Goal: Task Accomplishment & Management: Use online tool/utility

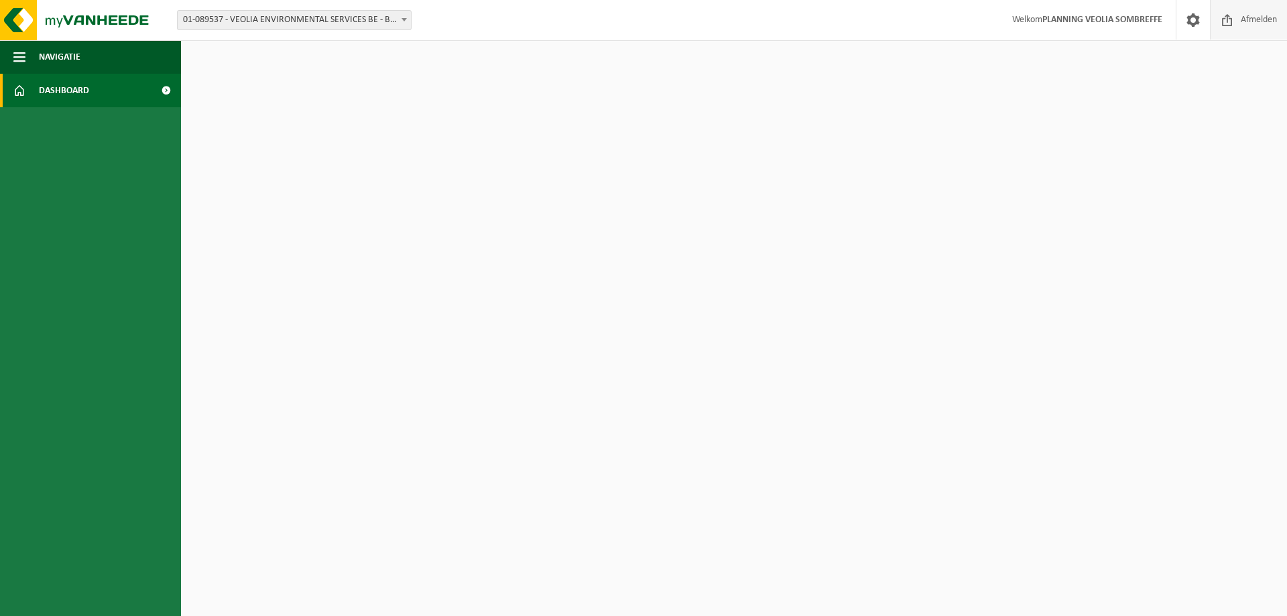
click at [1235, 22] on span at bounding box center [1227, 20] width 20 height 40
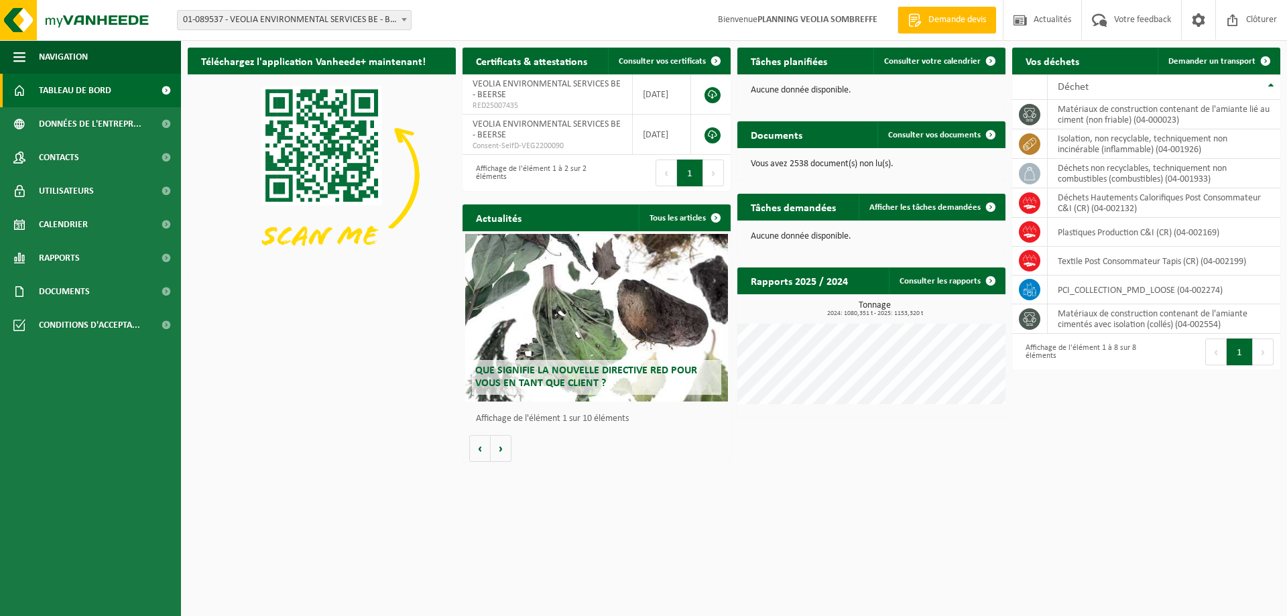
click at [245, 17] on span "01-089537 - VEOLIA ENVIRONMENTAL SERVICES BE - BEERSE" at bounding box center [294, 20] width 233 height 19
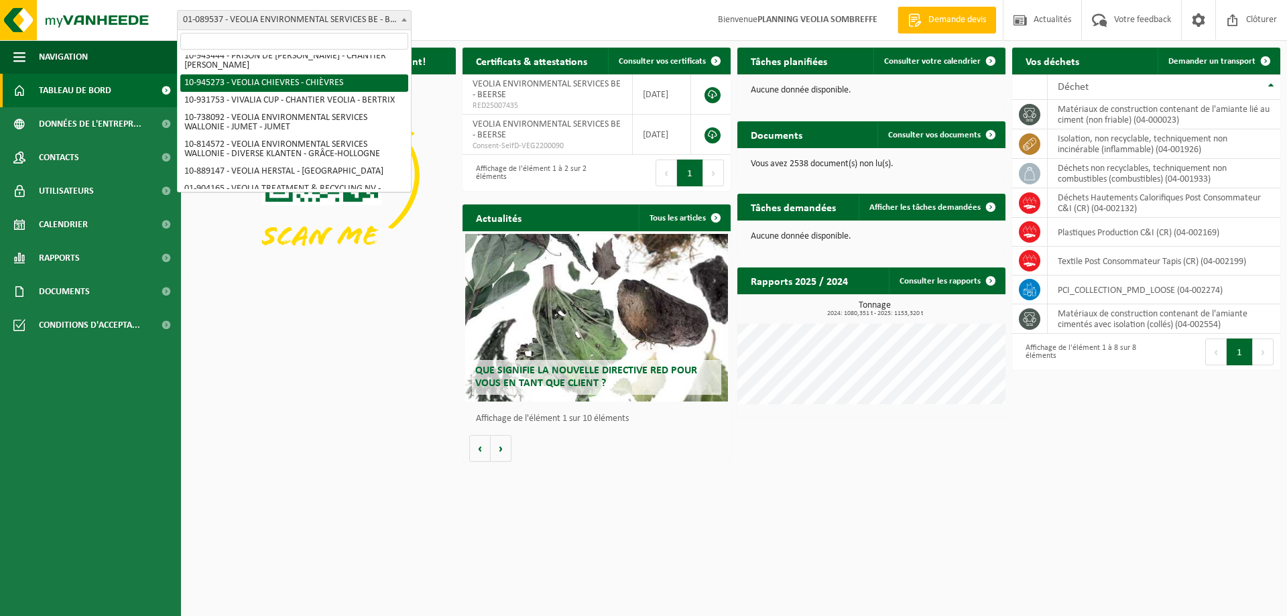
scroll to position [987, 0]
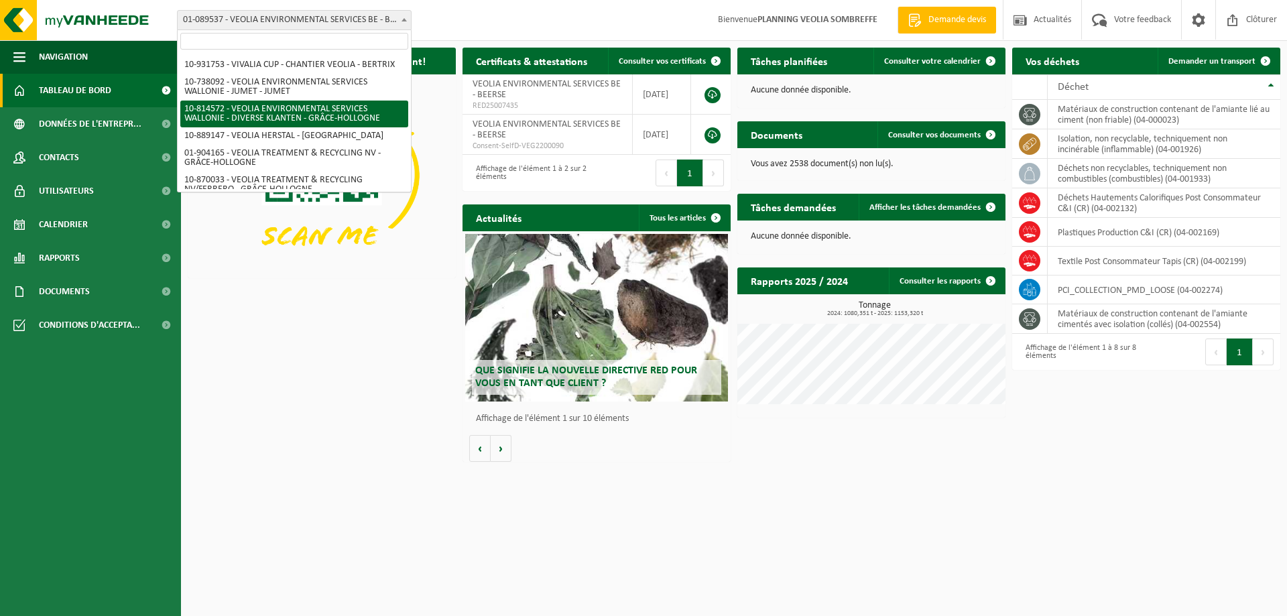
select select "37628"
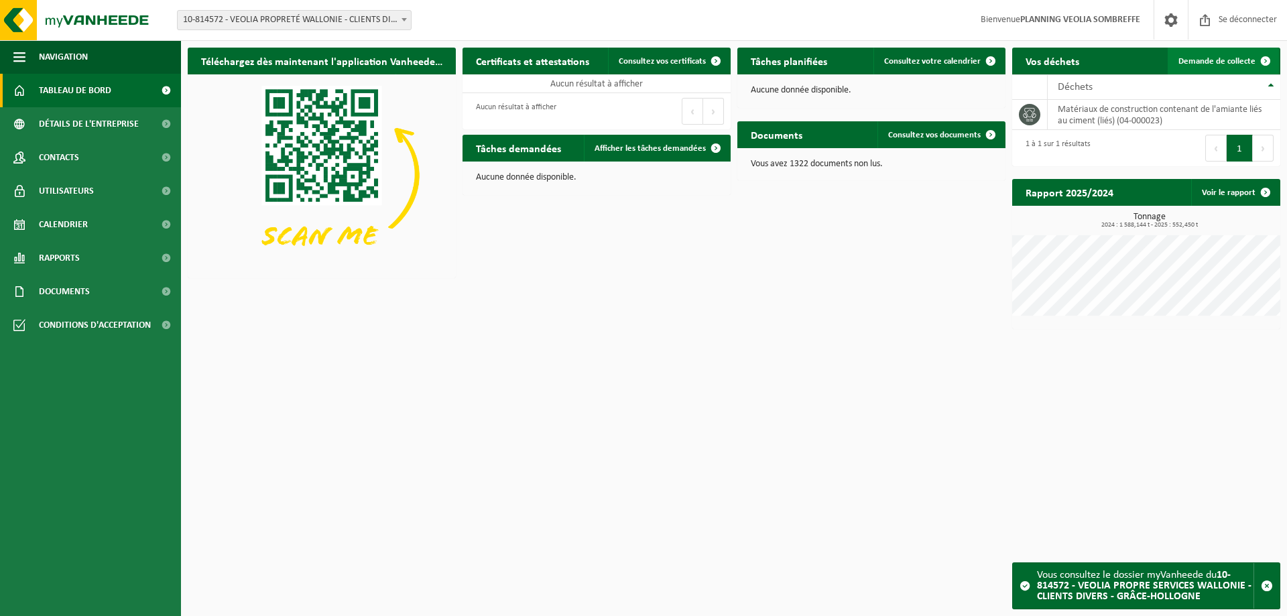
click at [1205, 66] on link "Demande de collecte" at bounding box center [1223, 61] width 111 height 27
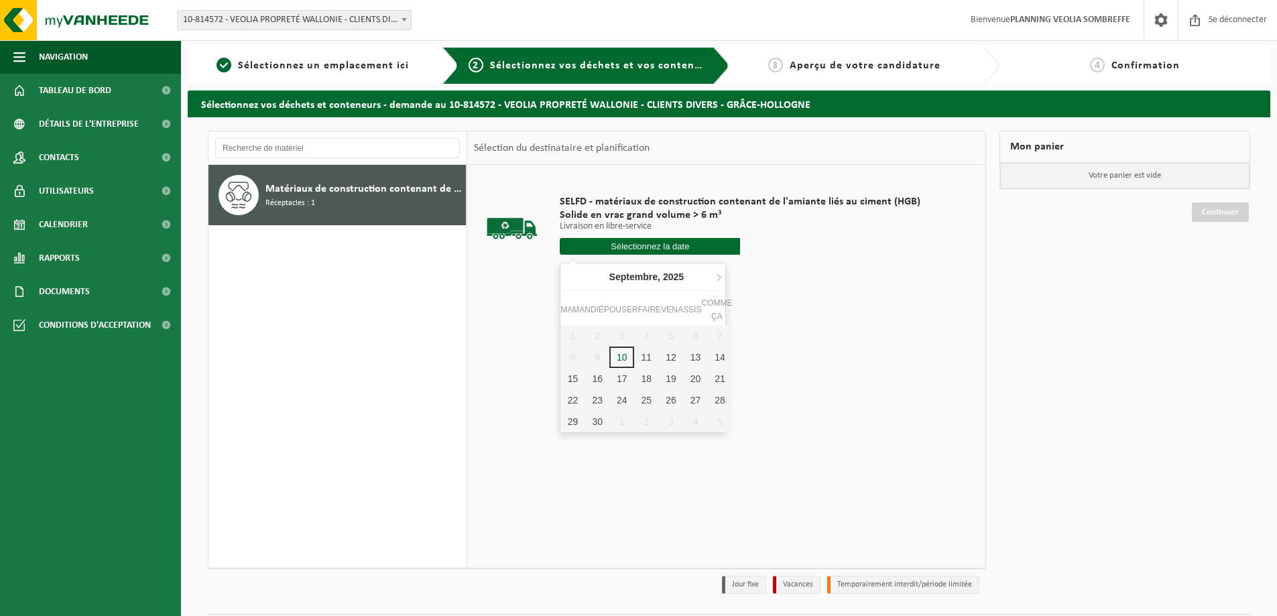
click at [614, 251] on input "text" at bounding box center [650, 246] width 180 height 17
click at [645, 361] on font "11" at bounding box center [646, 357] width 11 height 11
type input "Van 2025-09-11"
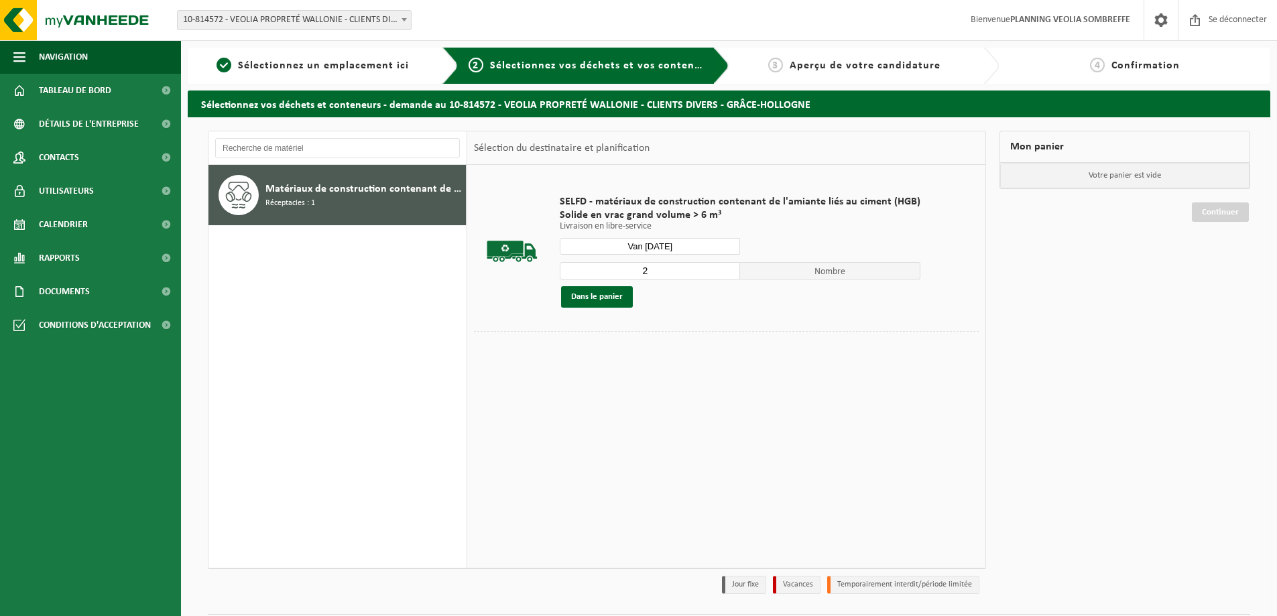
click at [724, 265] on input "2" at bounding box center [650, 270] width 180 height 17
click at [724, 265] on input "3" at bounding box center [650, 270] width 180 height 17
type input "4"
click at [724, 265] on input "4" at bounding box center [650, 270] width 180 height 17
click at [580, 300] on font "Dans le panier" at bounding box center [597, 296] width 52 height 9
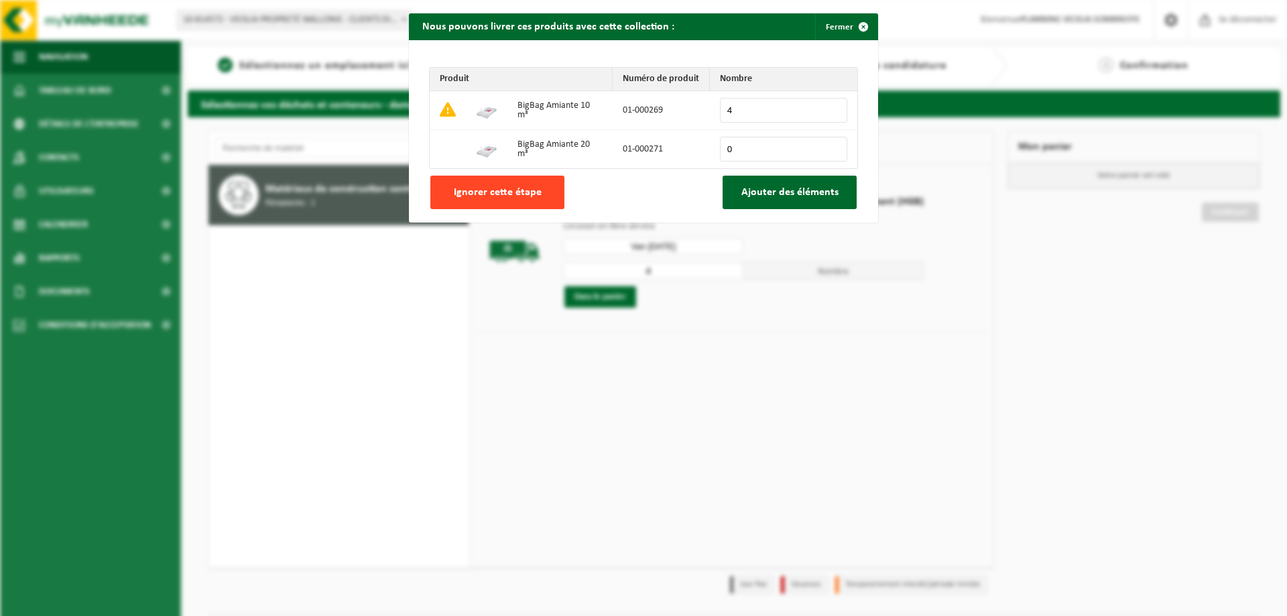
click at [492, 198] on font "Ignorer cette étape" at bounding box center [498, 192] width 88 height 11
type input "0"
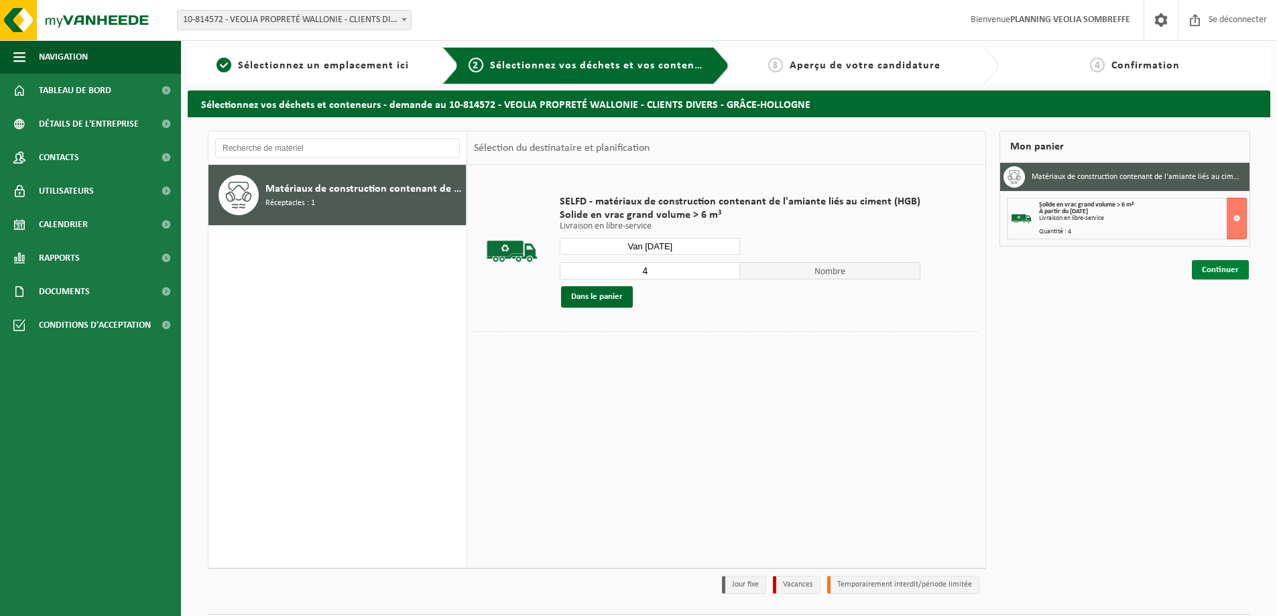
click at [1219, 270] on font "Continuer" at bounding box center [1220, 269] width 37 height 9
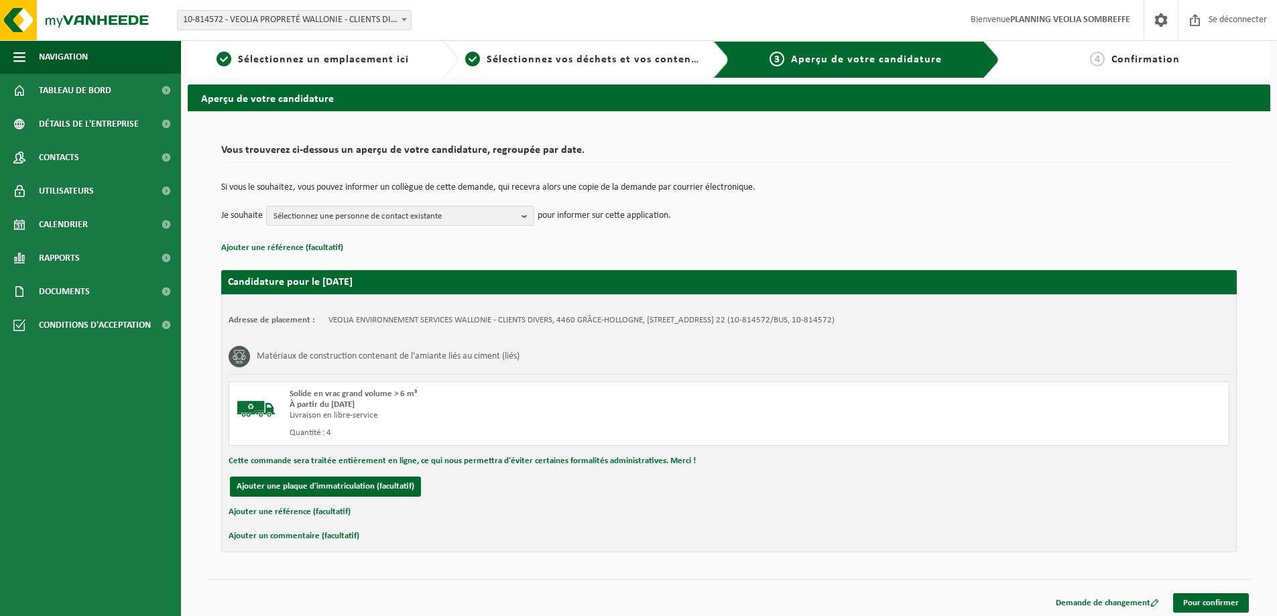
scroll to position [11, 0]
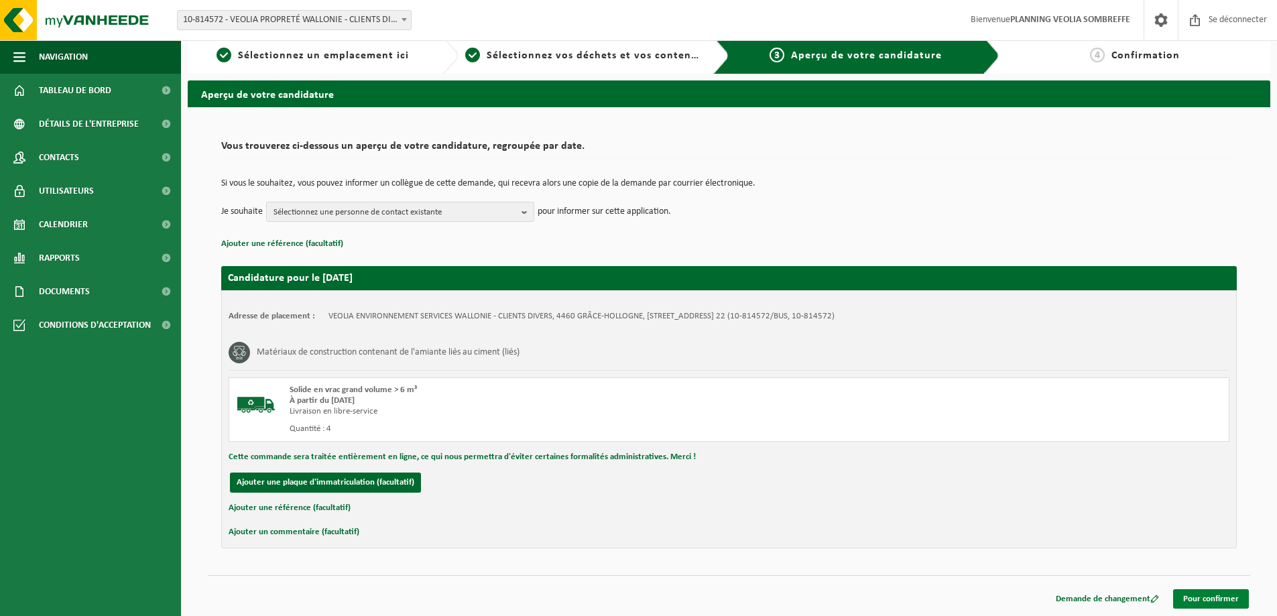
click at [1206, 599] on font "Pour confirmer" at bounding box center [1211, 598] width 56 height 9
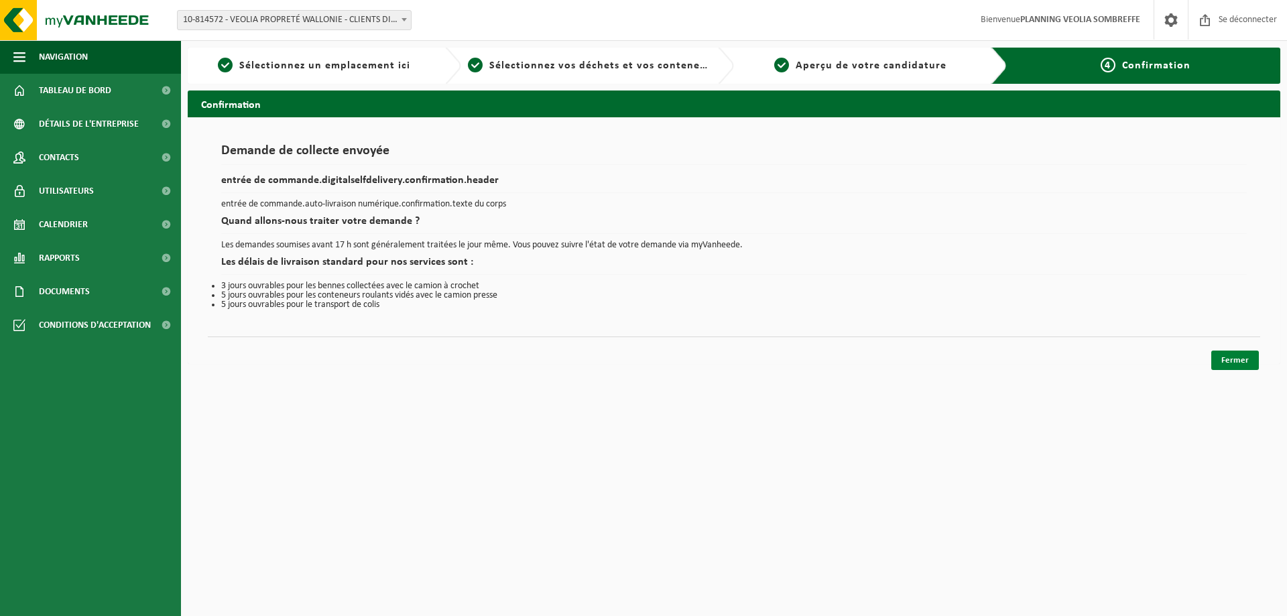
click at [1229, 357] on font "Fermer" at bounding box center [1234, 360] width 27 height 9
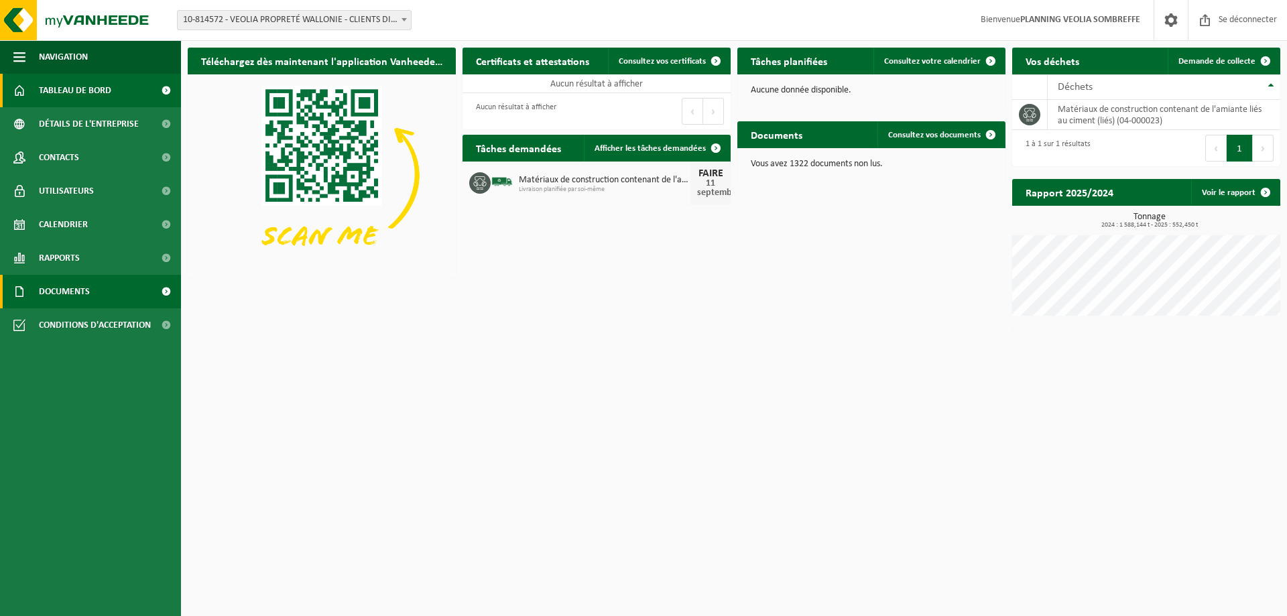
click at [81, 301] on span "Documents" at bounding box center [64, 292] width 51 height 34
